Goal: Find specific page/section: Find specific page/section

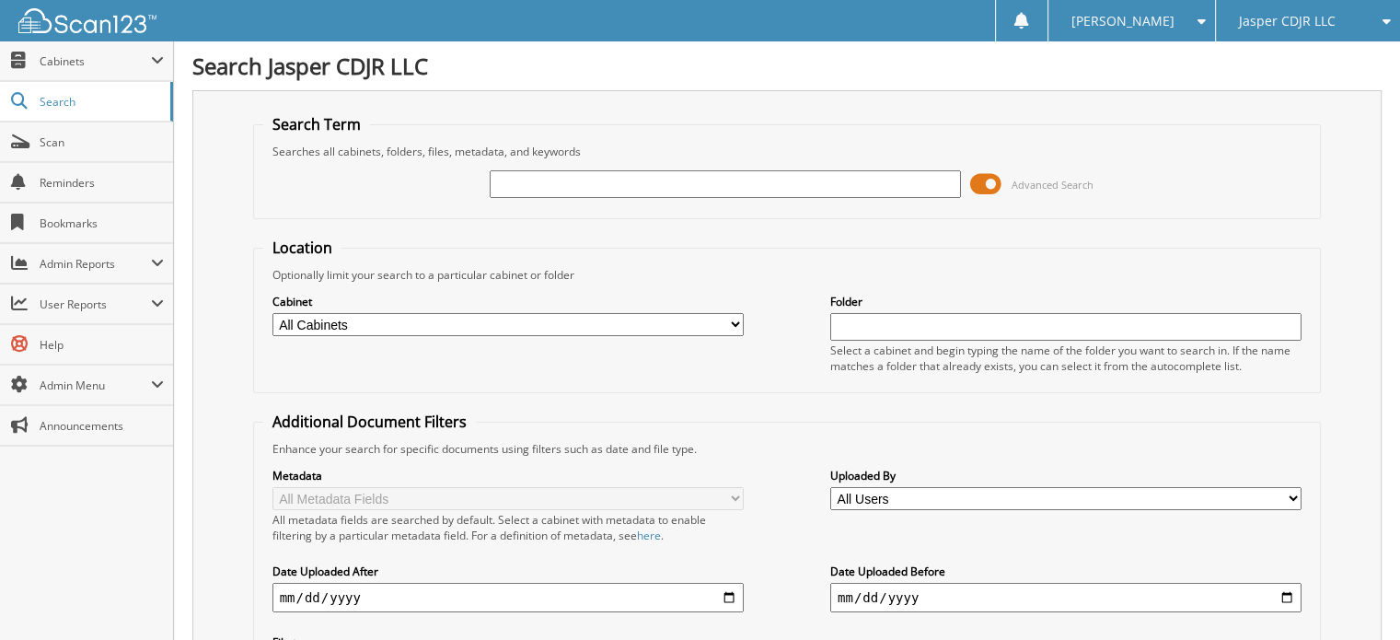
click at [677, 183] on input "text" at bounding box center [725, 184] width 471 height 28
type input "72196"
click at [986, 189] on span at bounding box center [985, 184] width 31 height 28
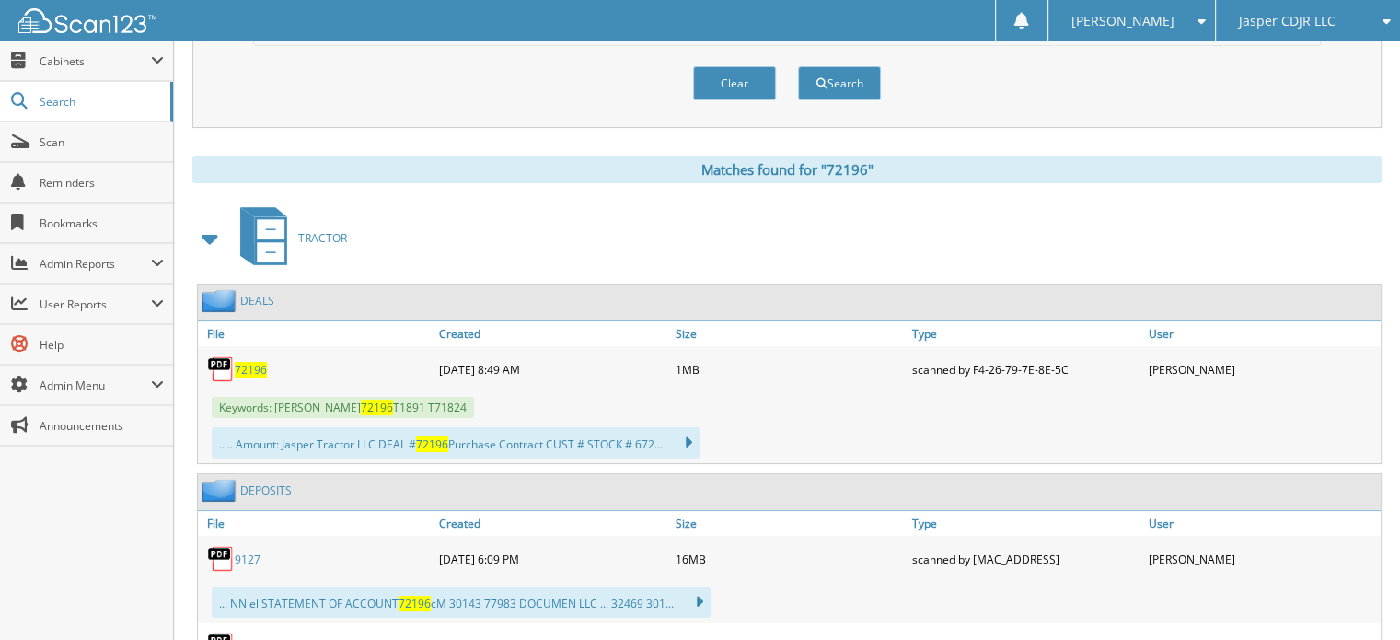
scroll to position [184, 0]
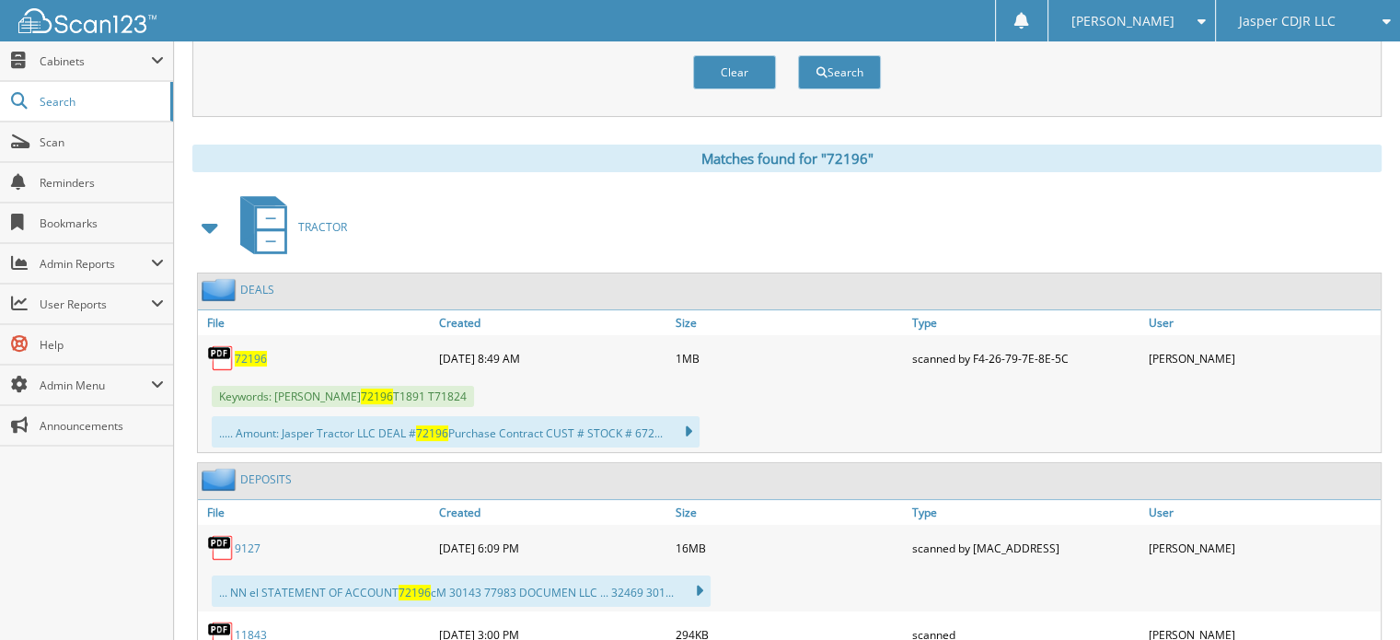
click at [262, 351] on span "72196" at bounding box center [251, 359] width 32 height 16
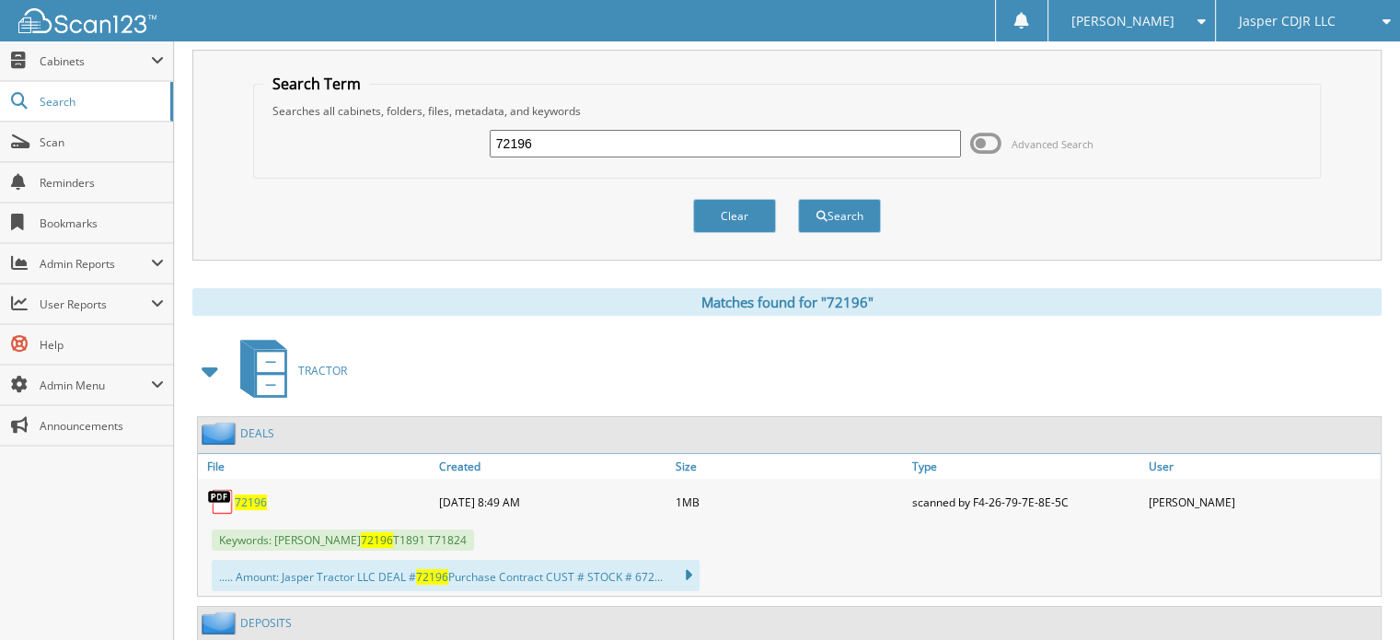
scroll to position [0, 0]
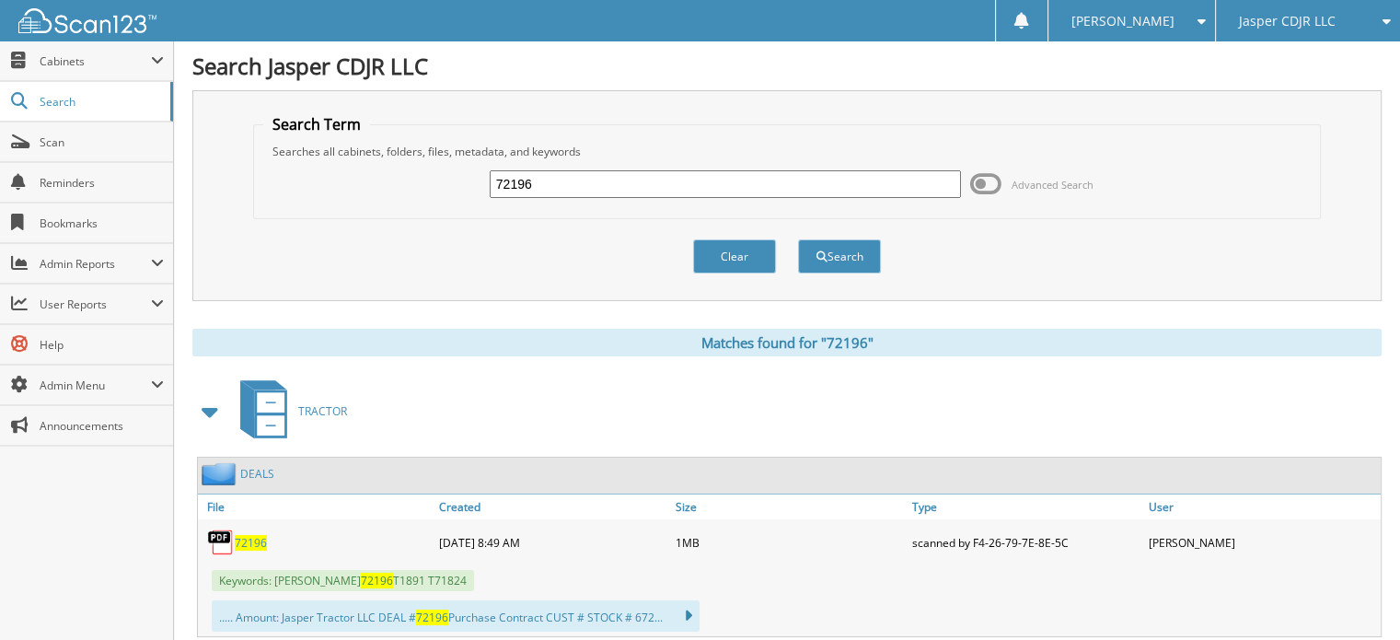
drag, startPoint x: 592, startPoint y: 179, endPoint x: 429, endPoint y: 135, distance: 168.6
click at [429, 156] on fieldset "Search Term Searches all cabinets, folders, files, metadata, and keywords 72196…" at bounding box center [787, 166] width 1069 height 105
type input "72279"
click at [798, 239] on button "Search" at bounding box center [839, 256] width 83 height 34
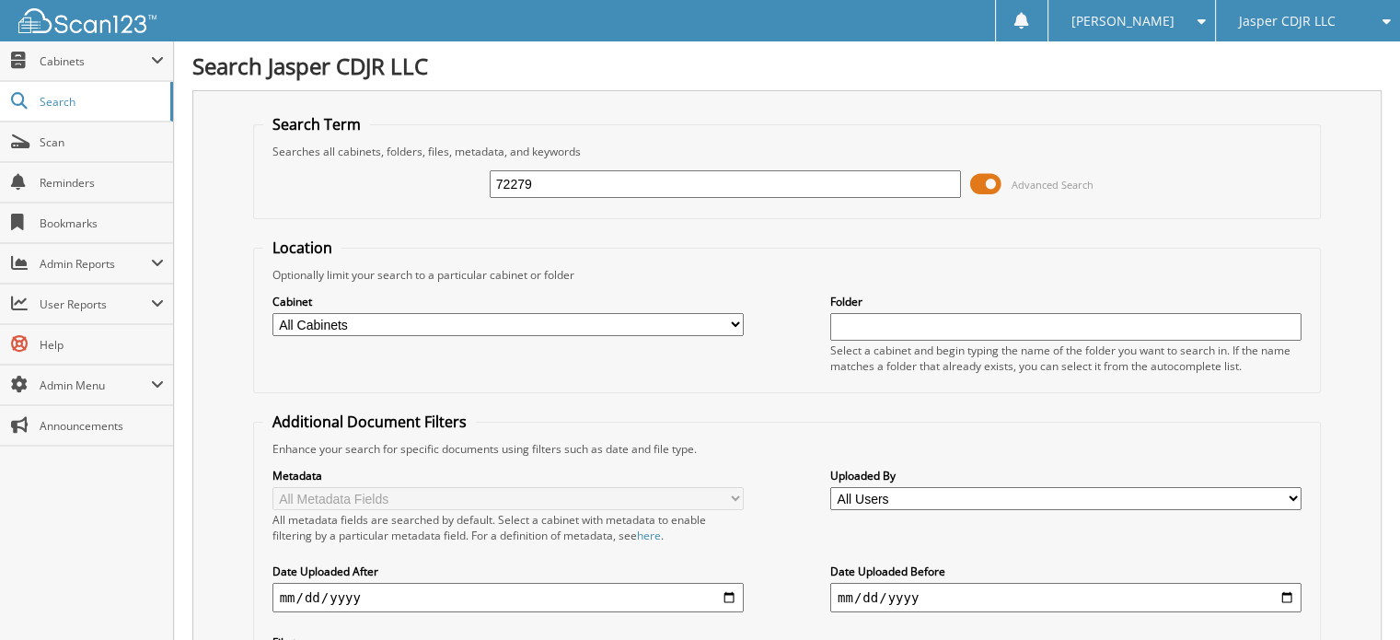
click at [979, 187] on span at bounding box center [985, 184] width 31 height 28
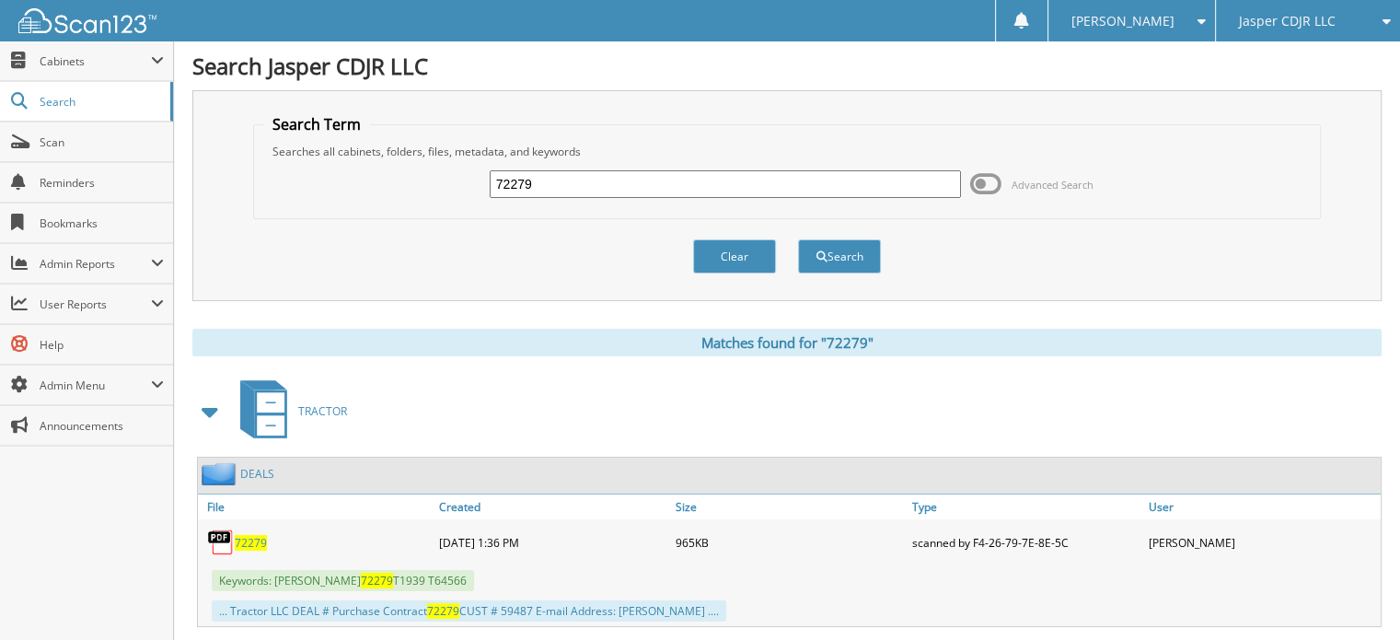
click at [249, 535] on span "72279" at bounding box center [251, 543] width 32 height 16
drag, startPoint x: 549, startPoint y: 179, endPoint x: 457, endPoint y: 160, distance: 94.1
click at [455, 172] on div "72279 Advanced Search" at bounding box center [787, 184] width 1048 height 50
type input "72165"
click at [798, 239] on button "Search" at bounding box center [839, 256] width 83 height 34
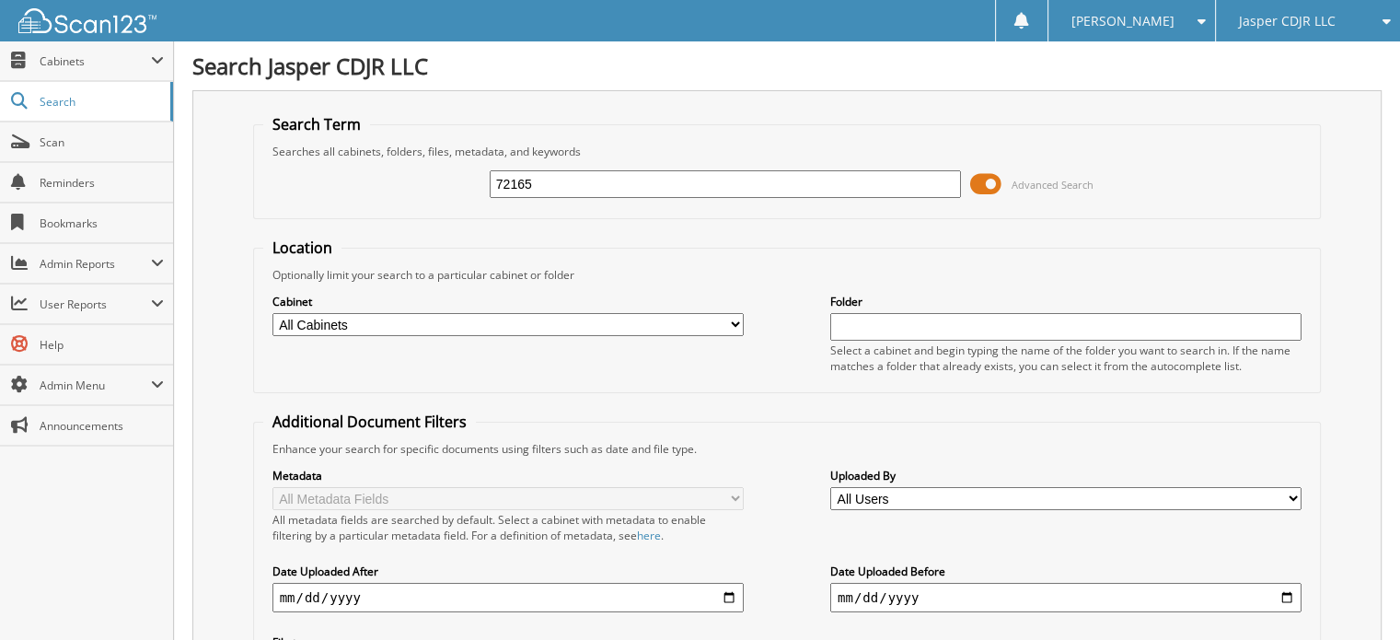
click at [974, 182] on span at bounding box center [985, 184] width 31 height 28
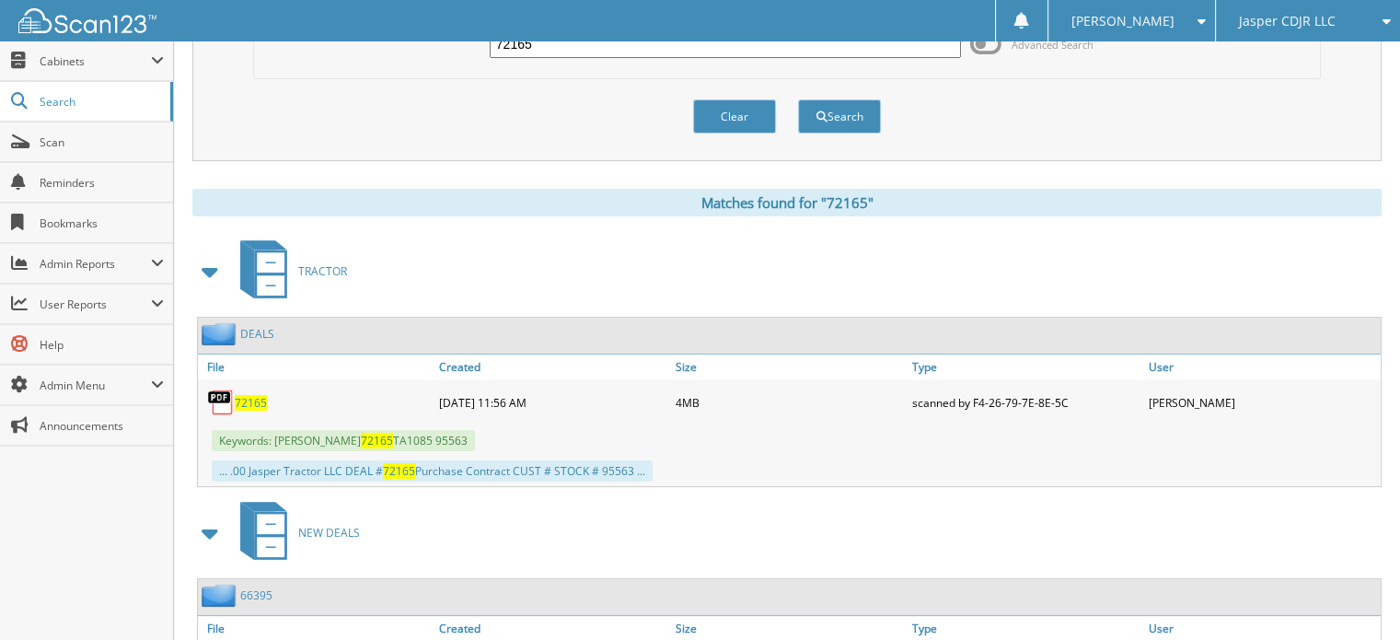
scroll to position [184, 0]
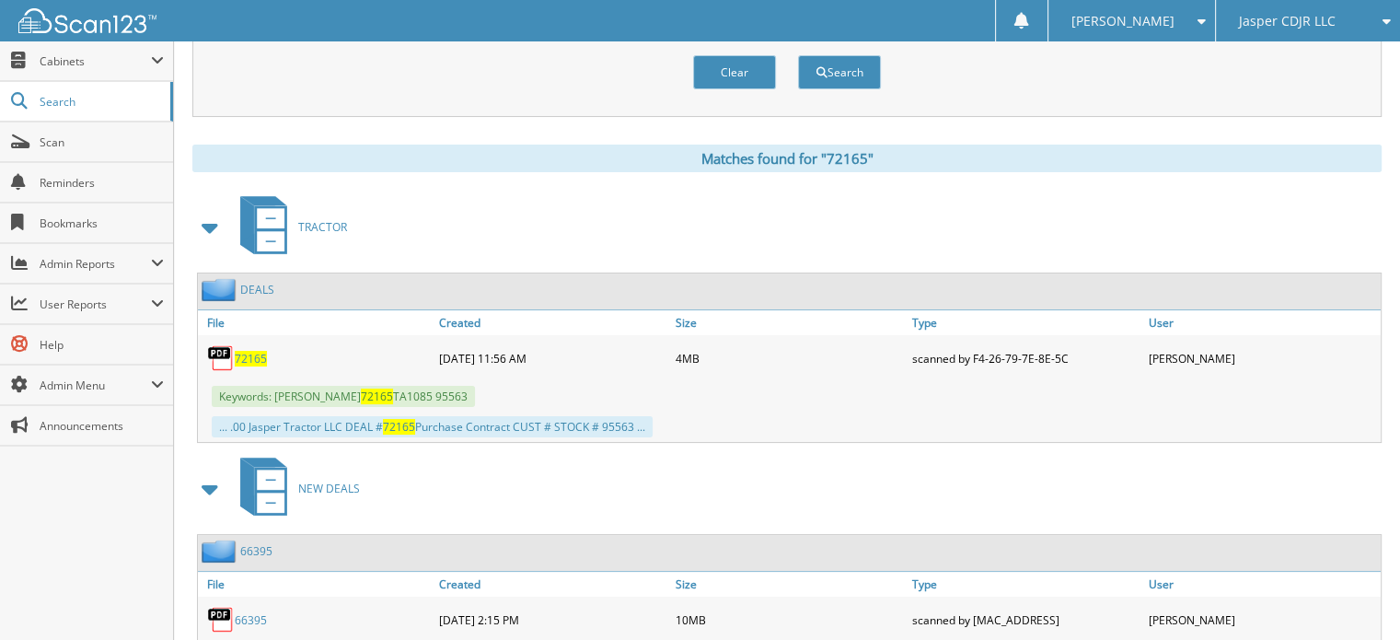
click at [256, 357] on span "72165" at bounding box center [251, 359] width 32 height 16
click at [1168, 22] on span "[PERSON_NAME]" at bounding box center [1122, 21] width 103 height 11
click at [1176, 91] on link "Logout" at bounding box center [1131, 90] width 167 height 32
